Goal: Check status: Check status

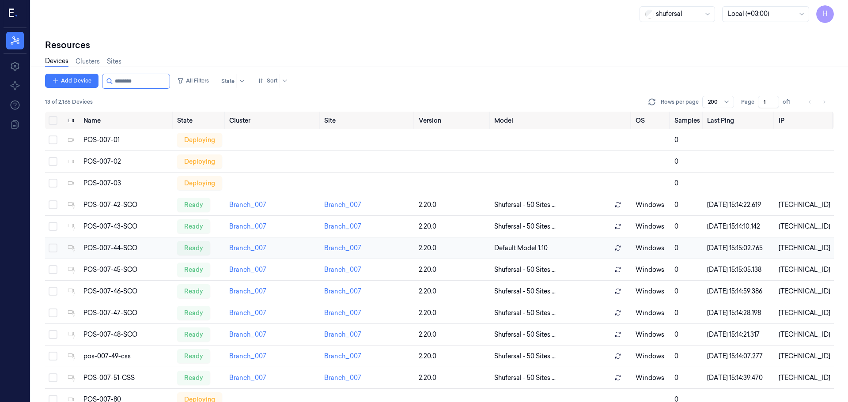
scroll to position [2, 0]
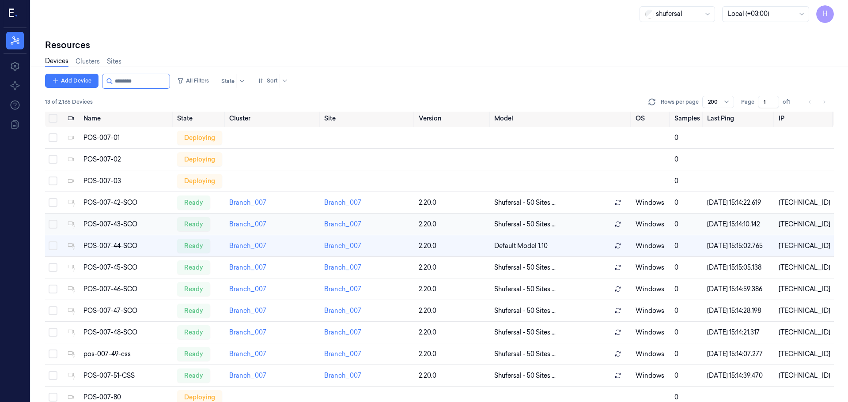
click at [116, 229] on div "POS-007-43-SCO" at bounding box center [126, 224] width 87 height 9
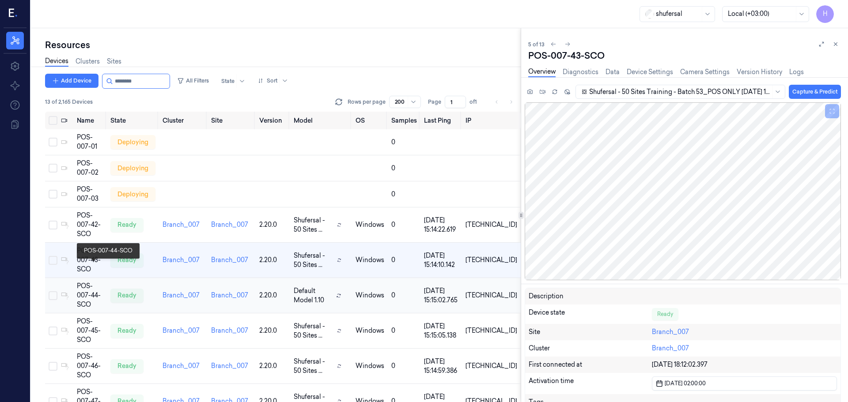
click at [103, 282] on div "POS-007-44-SCO" at bounding box center [90, 296] width 27 height 28
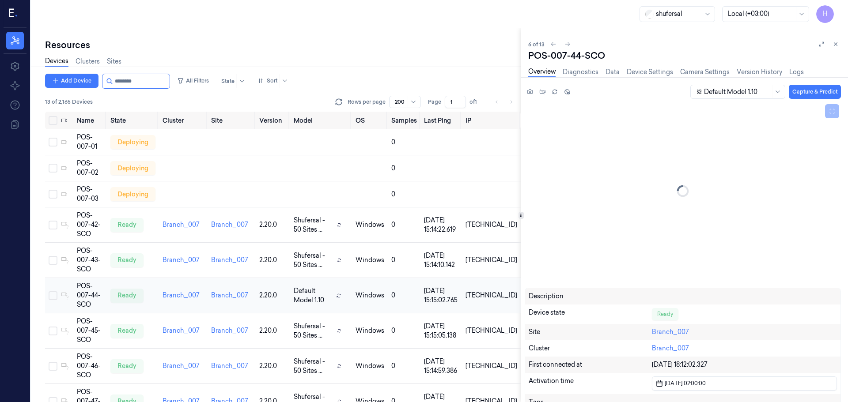
scroll to position [15, 0]
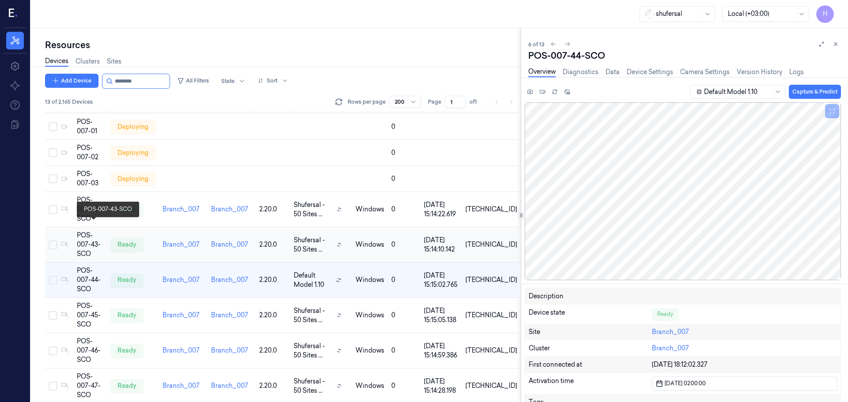
click at [96, 231] on div "POS-007-43-SCO" at bounding box center [90, 245] width 27 height 28
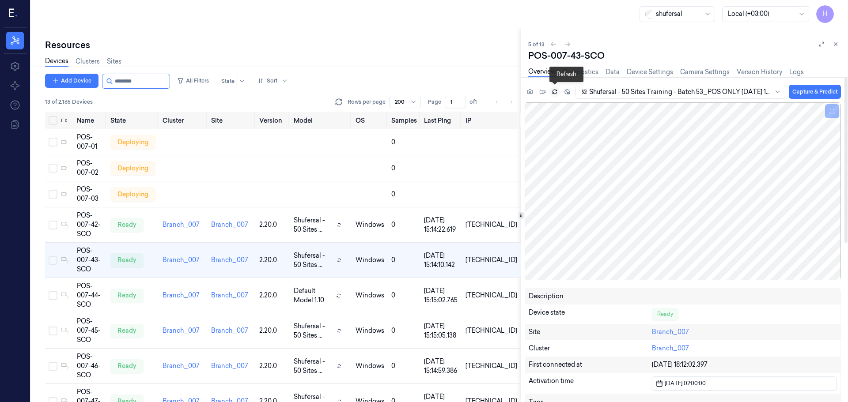
click at [554, 91] on icon at bounding box center [555, 92] width 6 height 6
click at [102, 282] on div "POS-007-44-SCO" at bounding box center [90, 296] width 27 height 28
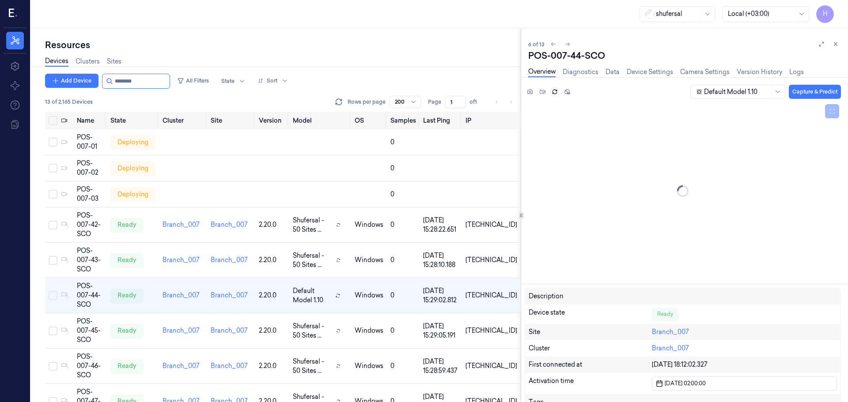
scroll to position [15, 0]
